Goal: Transaction & Acquisition: Purchase product/service

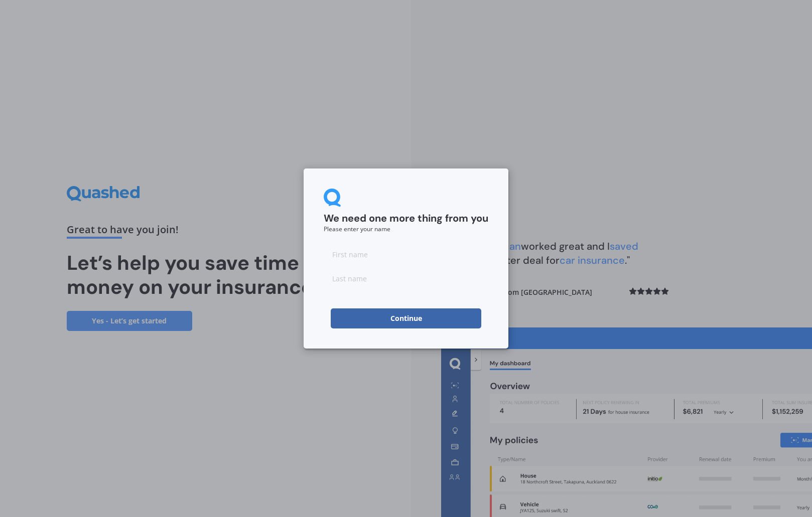
click at [343, 258] on input at bounding box center [406, 254] width 165 height 20
type input "[PERSON_NAME]"
click at [386, 284] on input at bounding box center [406, 278] width 165 height 20
type input "[PERSON_NAME]"
click at [444, 324] on button "Continue" at bounding box center [406, 318] width 150 height 20
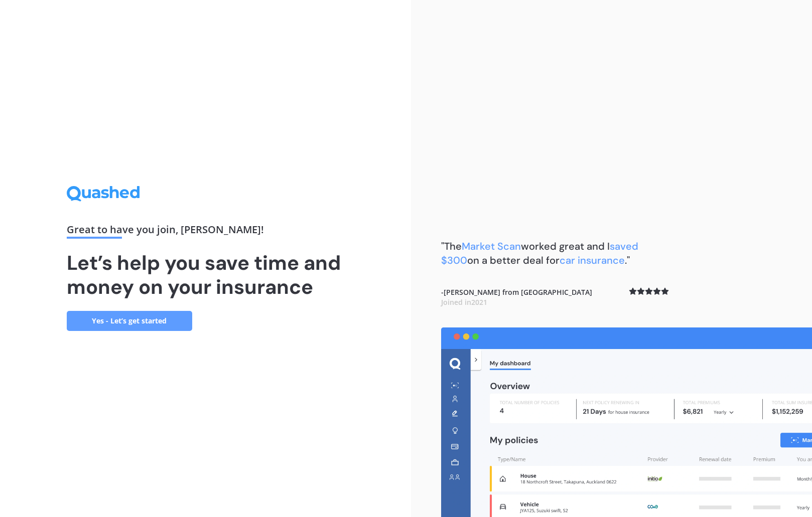
click at [151, 322] on link "Yes - Let’s get started" at bounding box center [129, 321] width 125 height 20
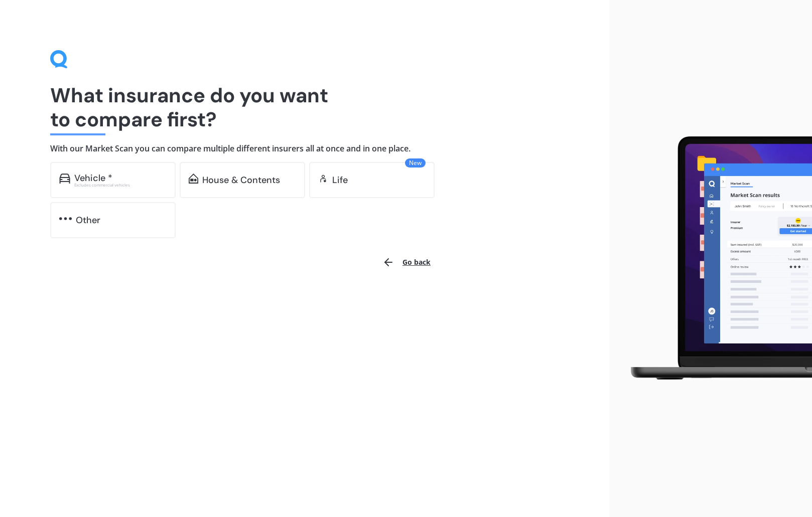
scroll to position [0, 1]
click at [110, 184] on div "Excludes commercial vehicles" at bounding box center [120, 185] width 92 height 4
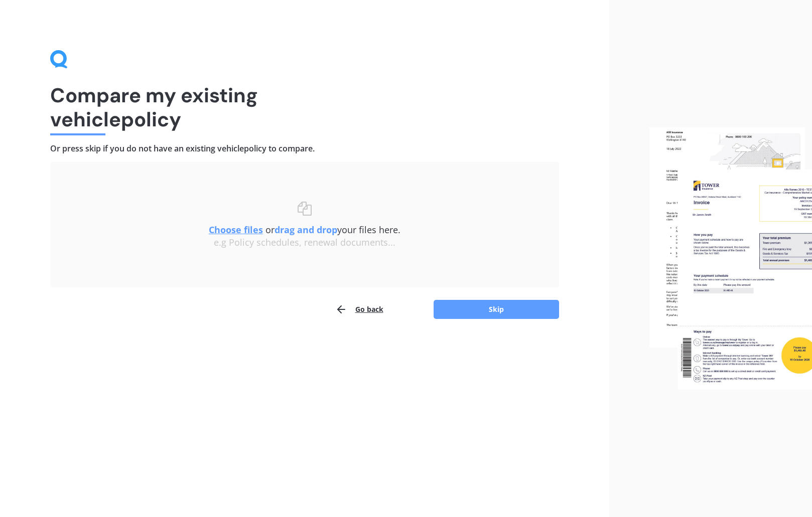
click at [368, 306] on button "Go back" at bounding box center [359, 309] width 48 height 20
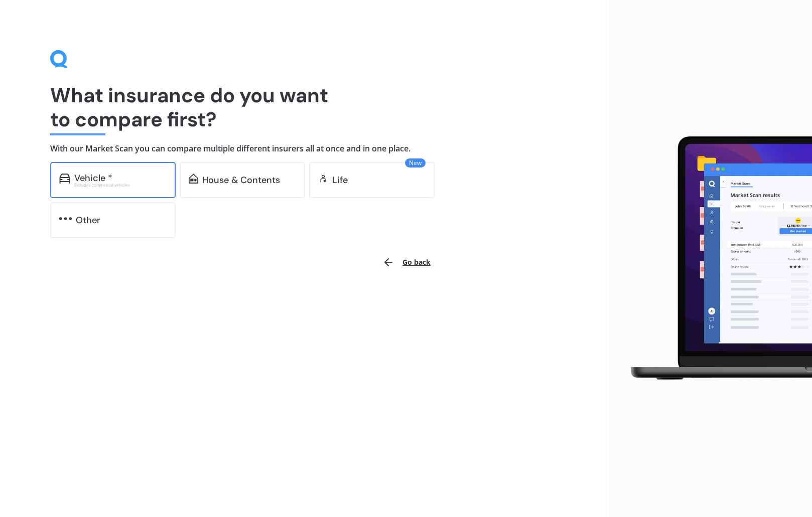
click at [114, 177] on div "Vehicle *" at bounding box center [120, 178] width 92 height 10
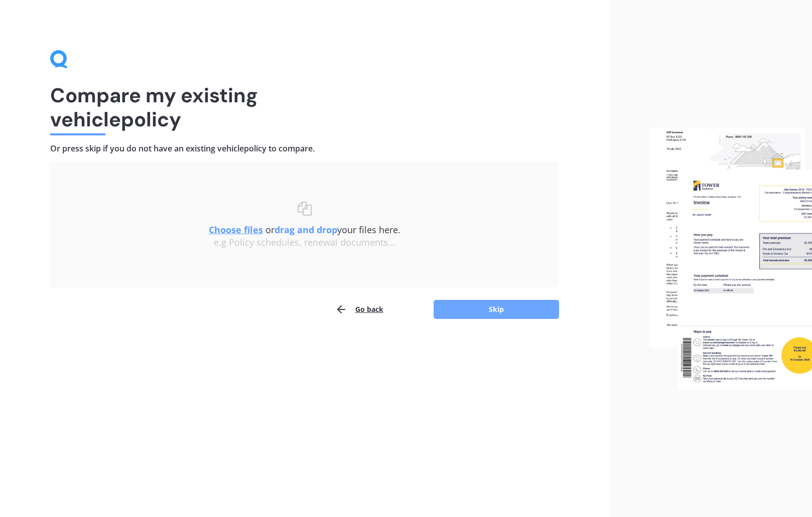
click at [480, 309] on button "Skip" at bounding box center [495, 309] width 125 height 19
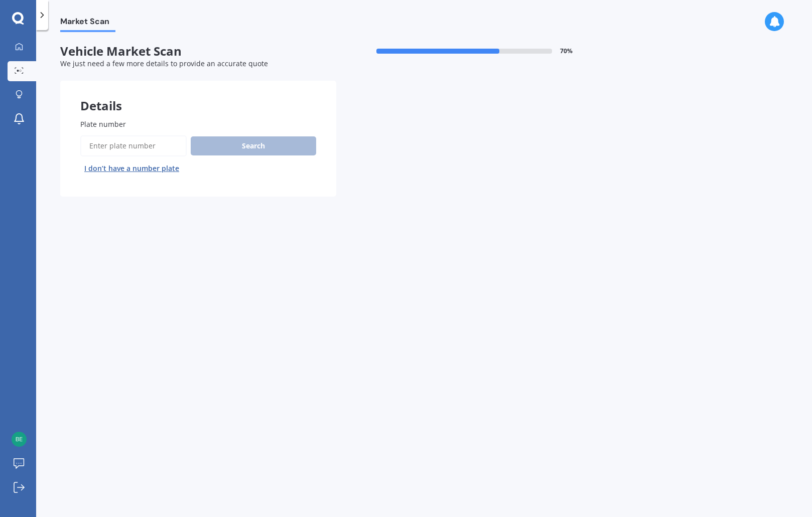
click at [118, 148] on input "Plate number" at bounding box center [133, 145] width 106 height 21
type input "RKT129"
click at [272, 148] on button "Search" at bounding box center [253, 145] width 125 height 19
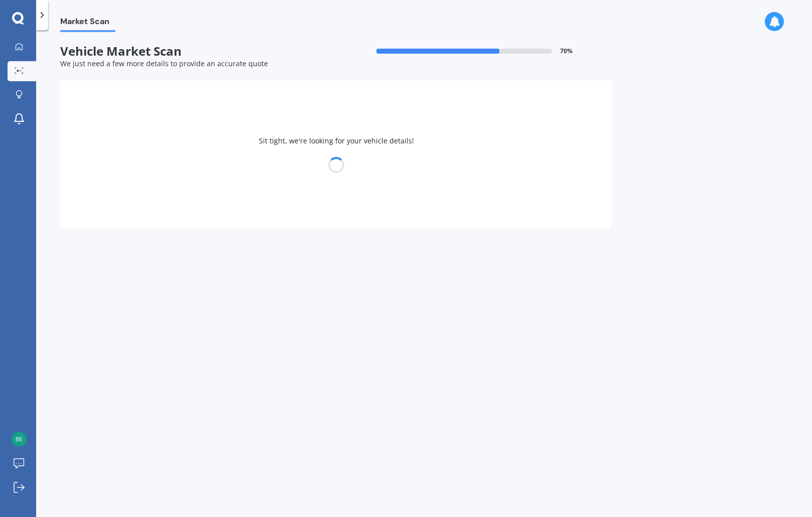
select select "TOYOTA"
select select "COROLLA"
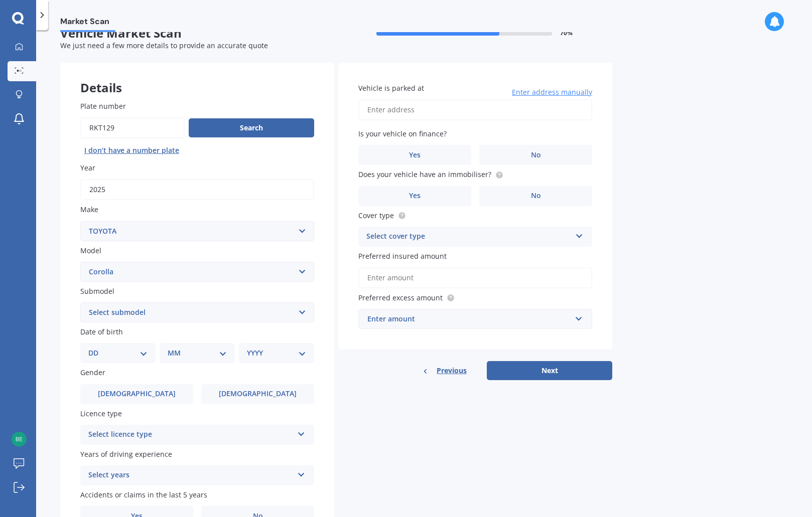
scroll to position [19, 0]
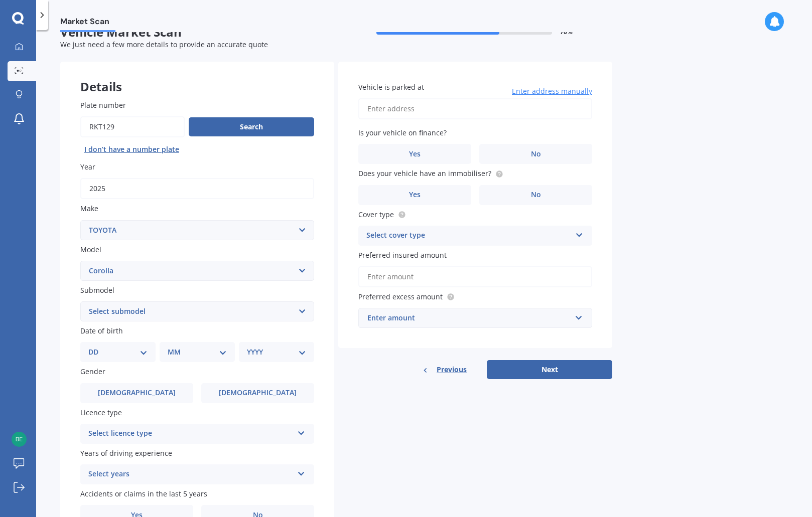
select select "07"
select select "1972"
click at [253, 391] on span "[DEMOGRAPHIC_DATA]" at bounding box center [258, 393] width 80 height 9
click at [0, 0] on input "[DEMOGRAPHIC_DATA]" at bounding box center [0, 0] width 0 height 0
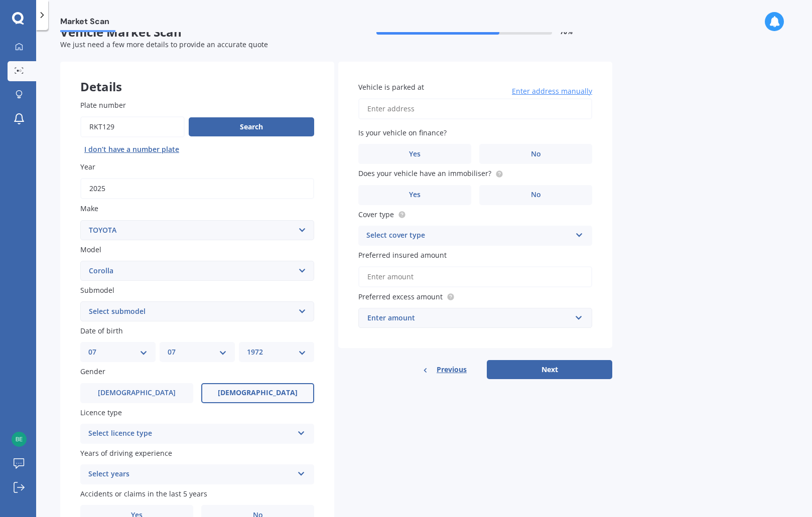
click at [303, 430] on icon at bounding box center [301, 431] width 9 height 7
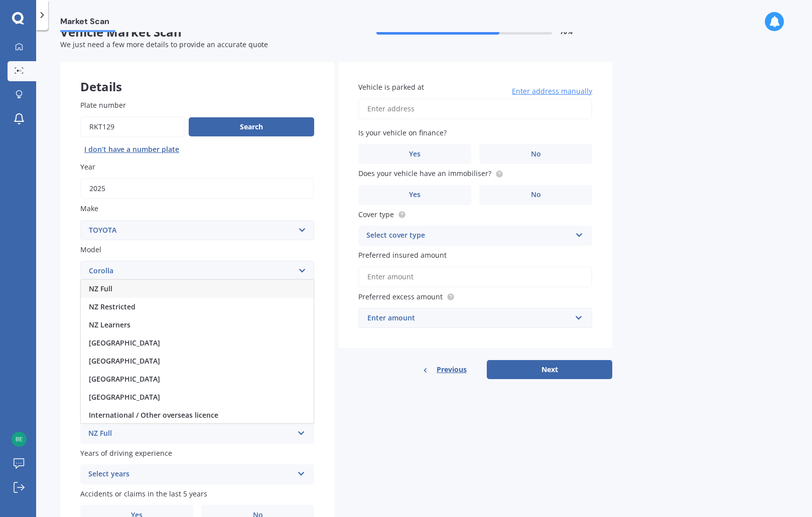
click at [148, 290] on div "NZ Full" at bounding box center [197, 289] width 233 height 18
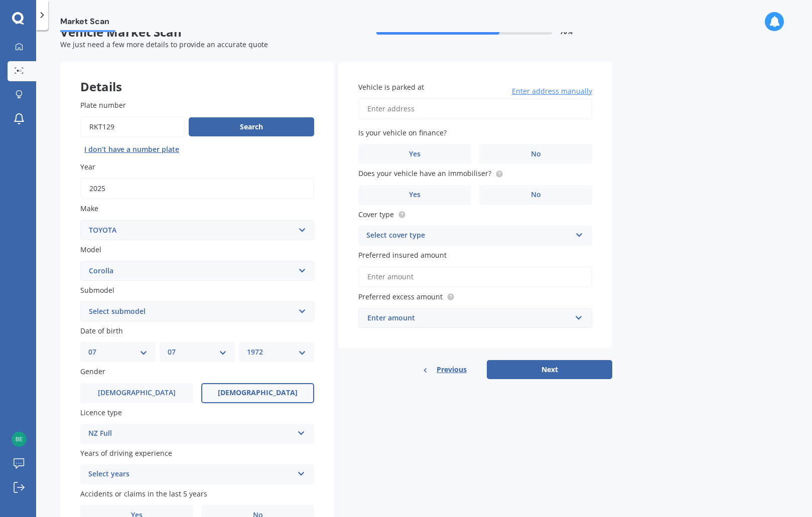
click at [299, 470] on icon at bounding box center [301, 472] width 9 height 7
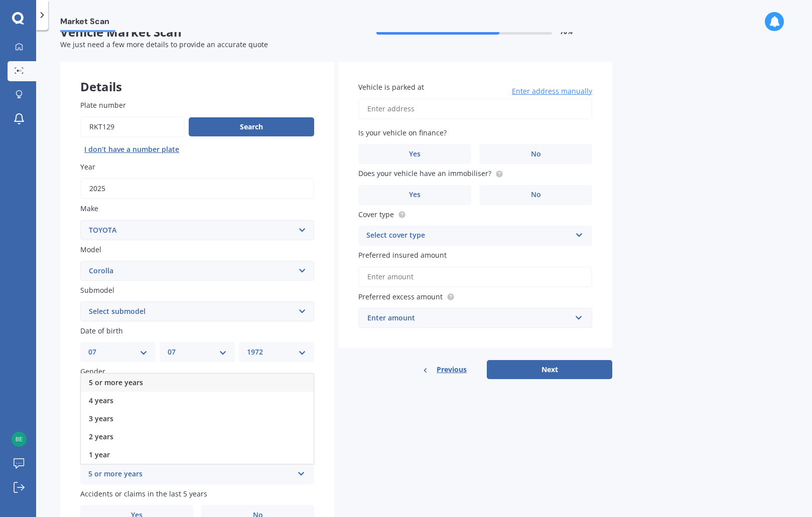
click at [183, 375] on div "5 or more years" at bounding box center [197, 383] width 233 height 18
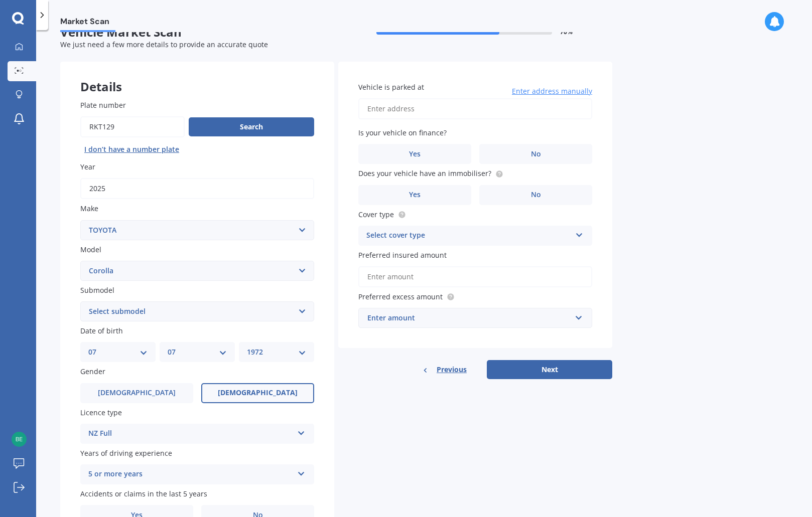
scroll to position [57, 0]
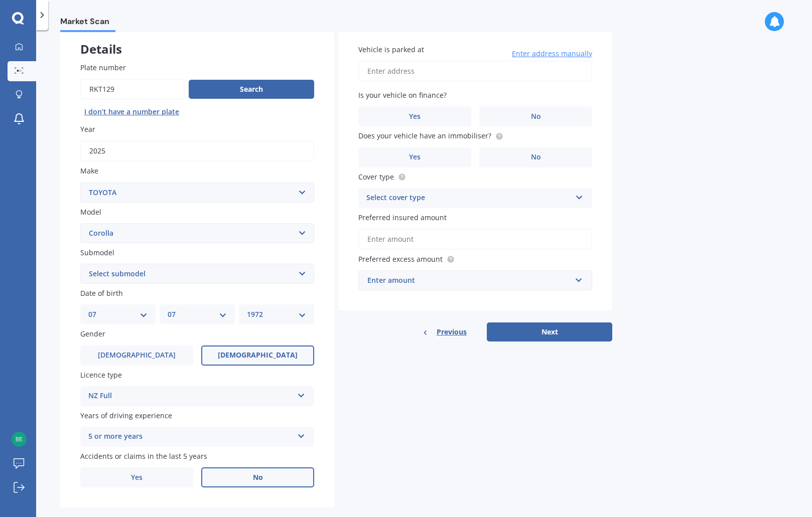
click at [261, 474] on span "No" at bounding box center [258, 478] width 10 height 9
click at [0, 0] on input "No" at bounding box center [0, 0] width 0 height 0
type input "[STREET_ADDRESS]"
click at [532, 117] on span "No" at bounding box center [536, 116] width 10 height 9
click at [0, 0] on input "No" at bounding box center [0, 0] width 0 height 0
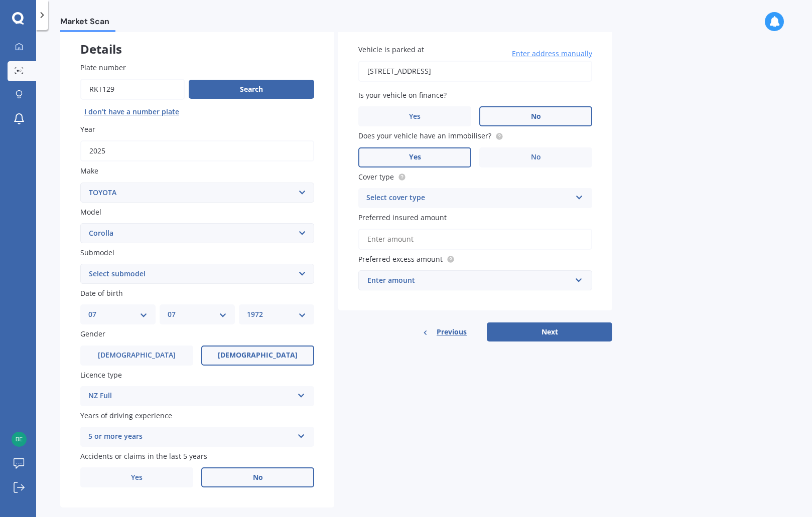
click at [430, 156] on label "Yes" at bounding box center [414, 157] width 113 height 20
click at [0, 0] on input "Yes" at bounding box center [0, 0] width 0 height 0
click at [584, 196] on div "Select cover type Comprehensive Third Party, Fire & Theft Third Party" at bounding box center [475, 198] width 234 height 20
click at [493, 218] on div "Comprehensive" at bounding box center [475, 218] width 233 height 18
click at [418, 237] on input "Preferred insured amount" at bounding box center [475, 239] width 234 height 21
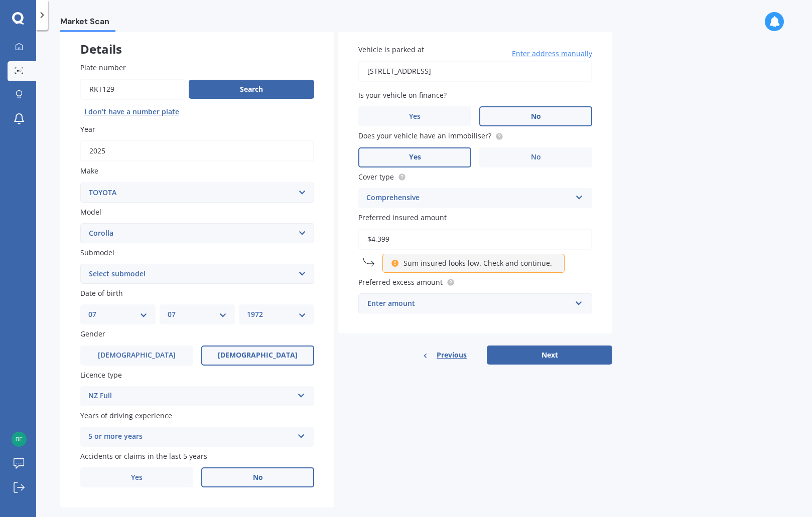
type input "$43,990"
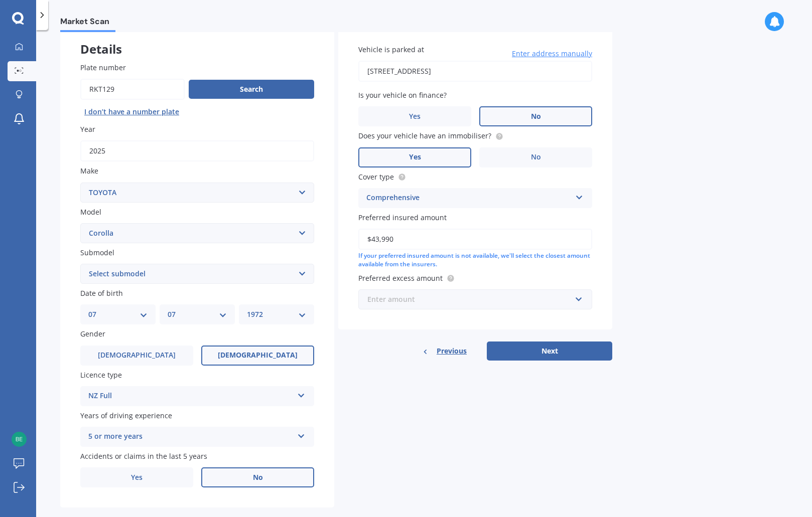
click at [578, 299] on input "text" at bounding box center [471, 299] width 225 height 19
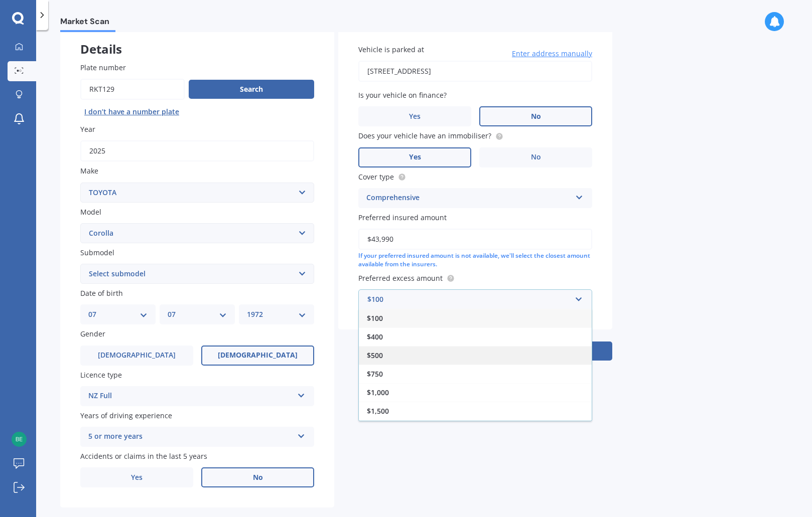
click at [495, 346] on div "$500" at bounding box center [475, 355] width 233 height 19
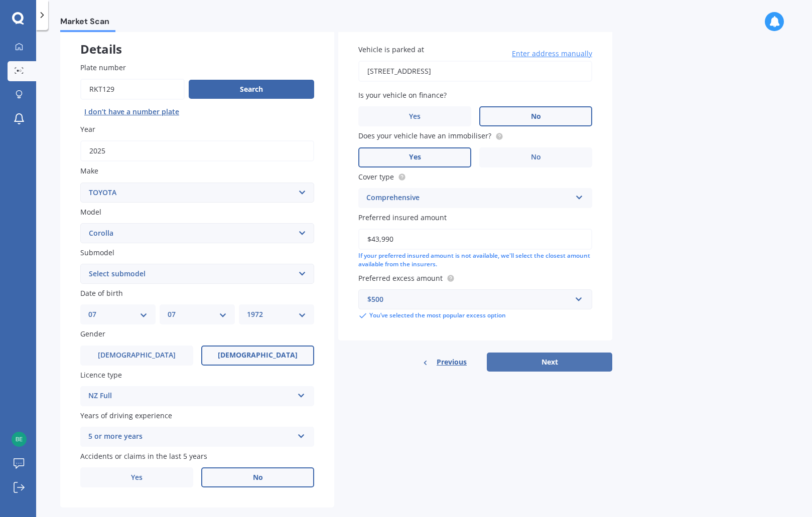
click at [535, 355] on button "Next" at bounding box center [549, 362] width 125 height 19
select select "HATCH"
click at [539, 359] on button "Next" at bounding box center [549, 362] width 125 height 19
select select "07"
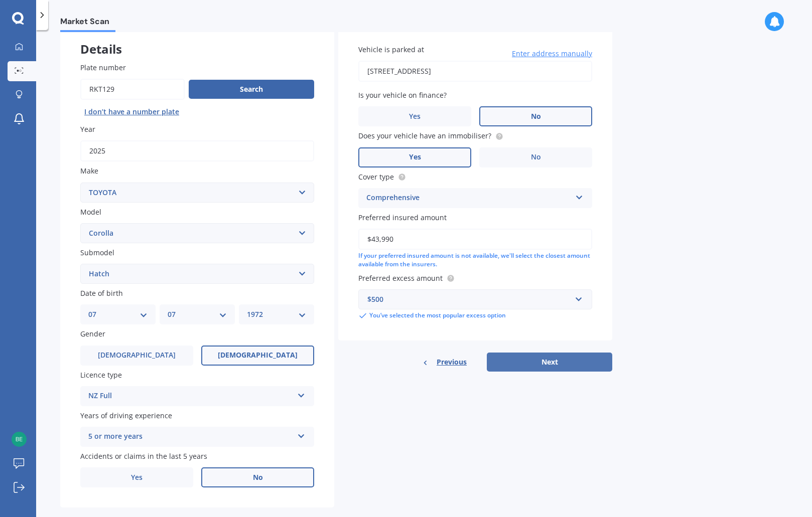
select select "1972"
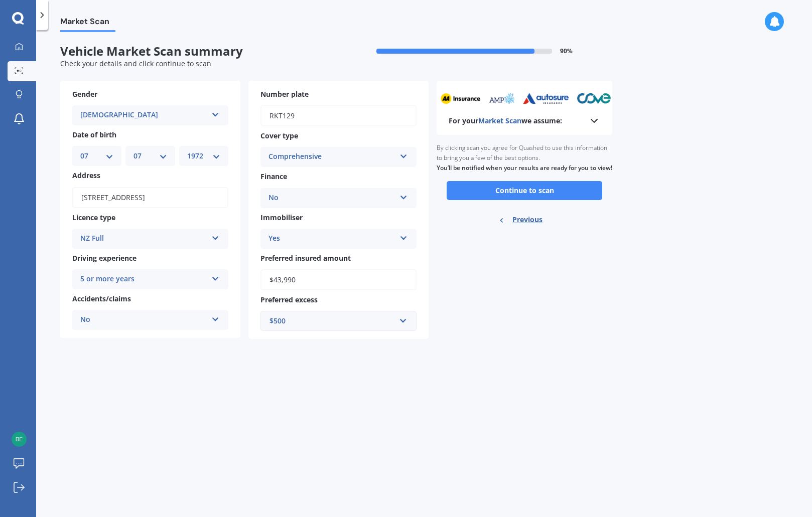
scroll to position [0, 0]
click at [530, 194] on button "Continue to scan" at bounding box center [524, 190] width 156 height 19
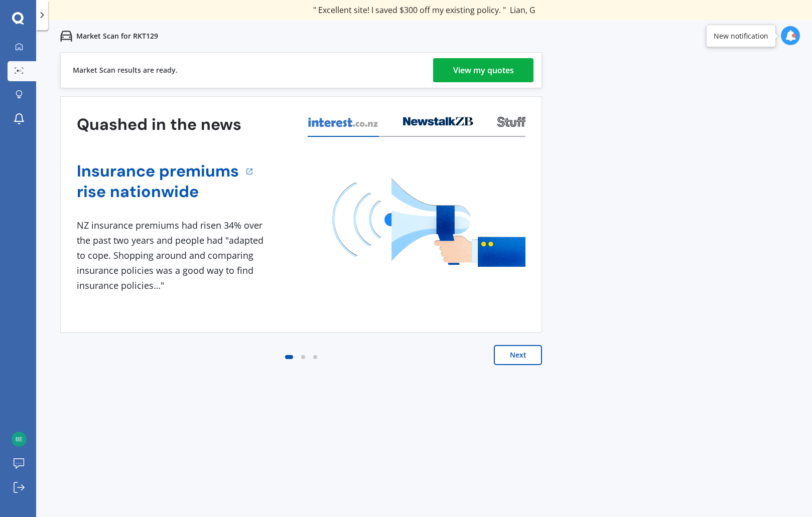
click at [501, 73] on div "View my quotes" at bounding box center [483, 70] width 61 height 24
